Goal: Task Accomplishment & Management: Manage account settings

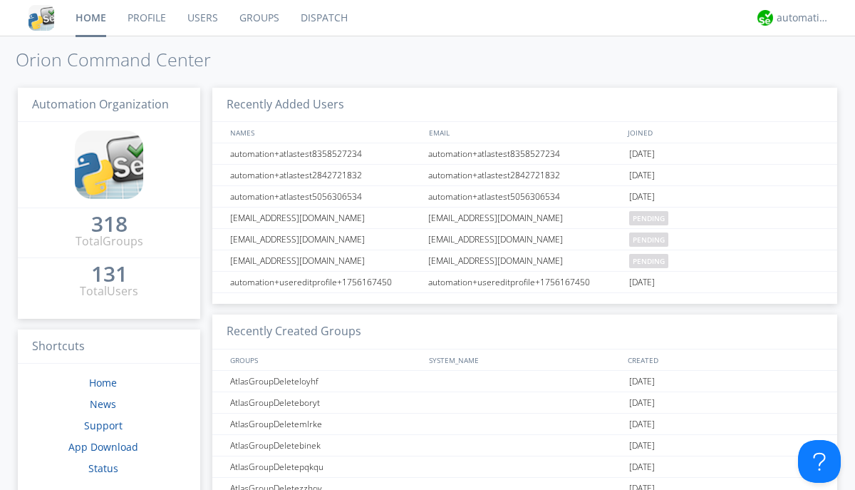
click at [258, 18] on link "Groups" at bounding box center [259, 18] width 61 height 36
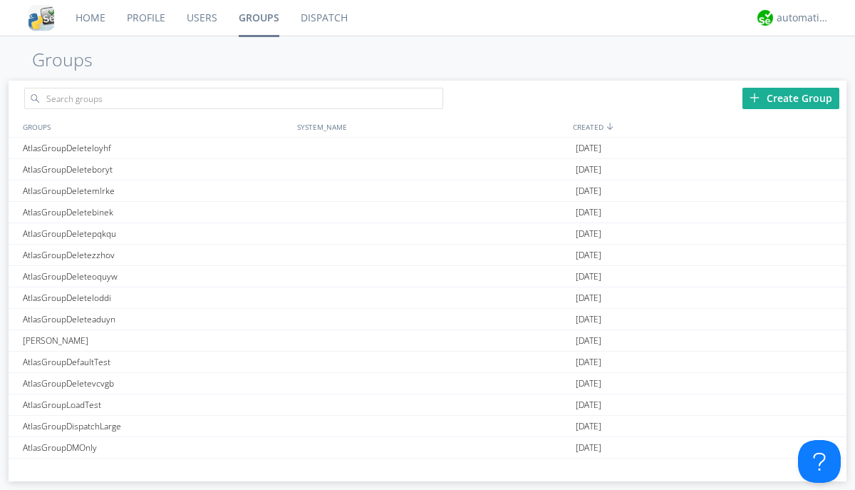
click at [791, 98] on div "Create Group" at bounding box center [791, 98] width 97 height 21
click at [258, 18] on link "Groups" at bounding box center [259, 18] width 62 height 36
type input "AtlasGroupDeletewhyaz"
click at [201, 18] on link "Users" at bounding box center [202, 18] width 52 height 36
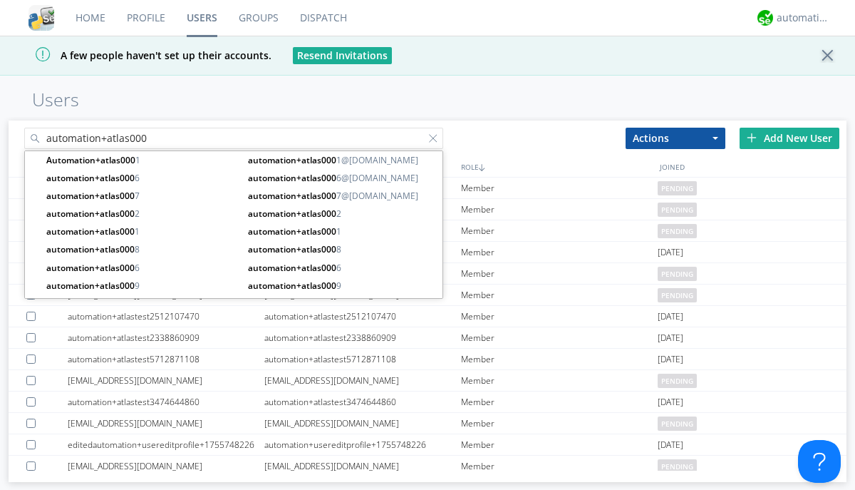
type input "automation+atlas000"
